Goal: Check status: Check status

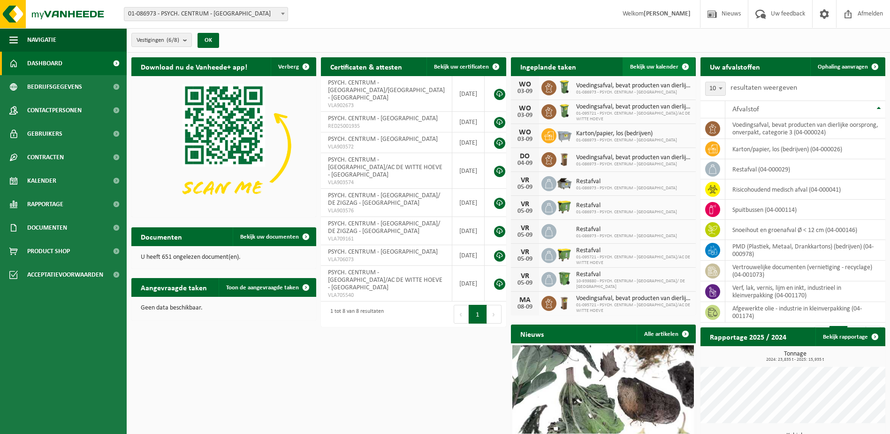
click at [646, 65] on span "Bekijk uw kalender" at bounding box center [654, 67] width 48 height 6
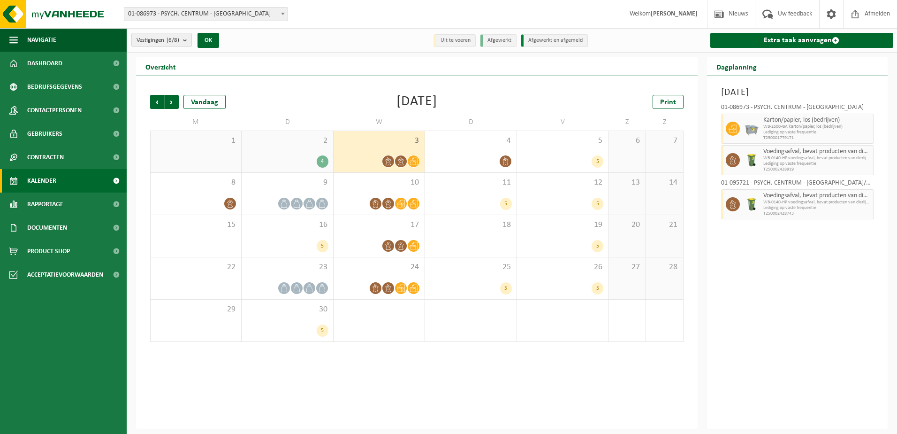
click at [324, 161] on div "4" at bounding box center [323, 161] width 12 height 12
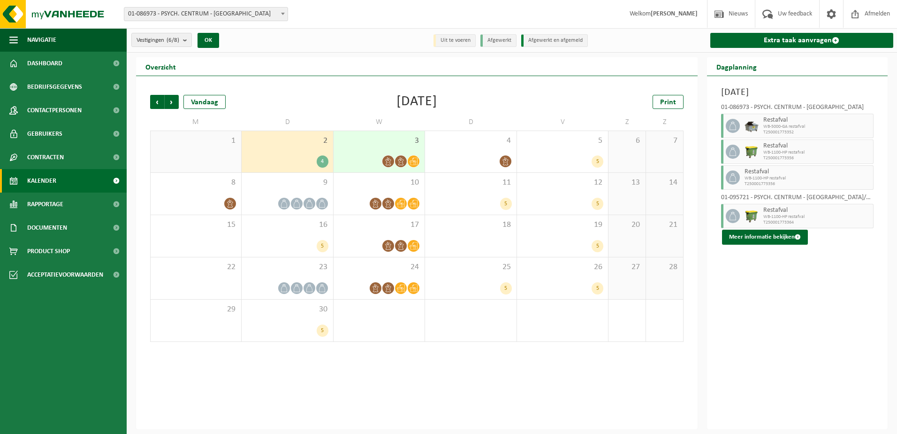
click at [350, 162] on div at bounding box center [379, 161] width 82 height 13
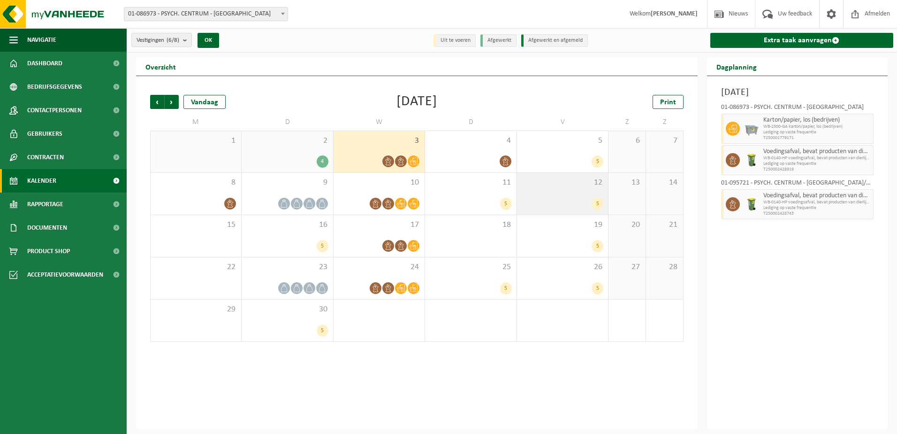
click at [551, 189] on div "12 5" at bounding box center [562, 194] width 91 height 42
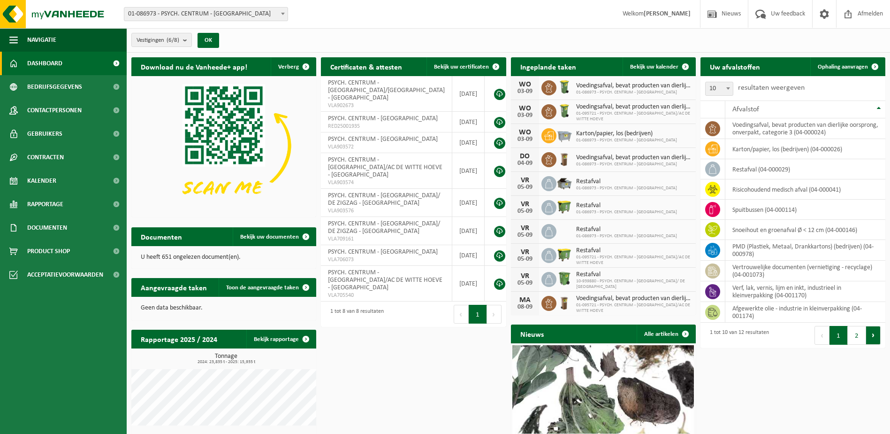
click at [875, 338] on button "Volgende" at bounding box center [873, 335] width 15 height 19
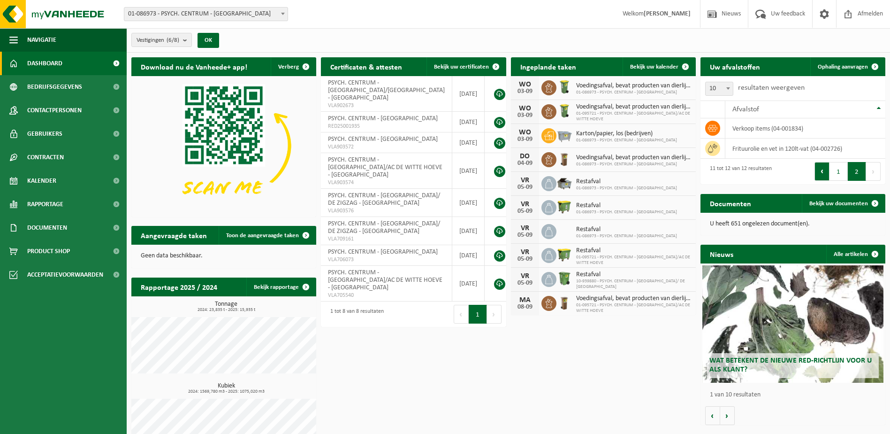
click at [822, 175] on button "Vorige" at bounding box center [822, 171] width 15 height 19
